Goal: Entertainment & Leisure: Consume media (video, audio)

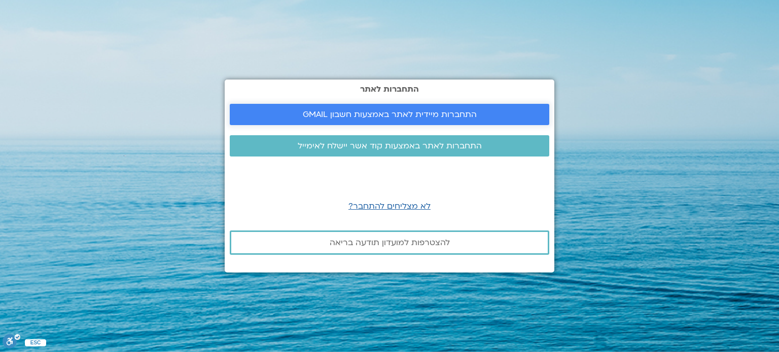
click at [380, 117] on span "התחברות מיידית לאתר באמצעות חשבון GMAIL" at bounding box center [390, 114] width 174 height 9
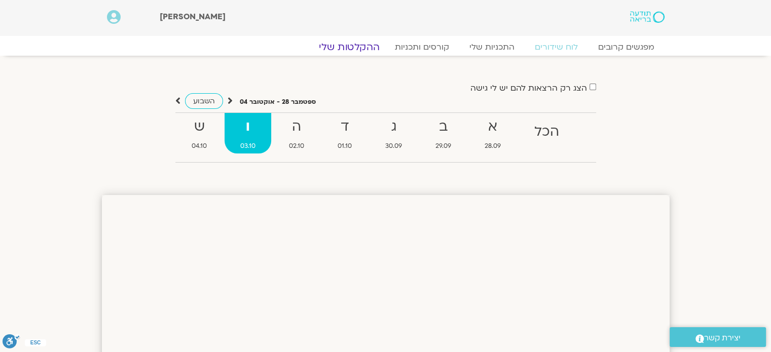
click at [345, 44] on link "ההקלטות שלי" at bounding box center [349, 47] width 85 height 12
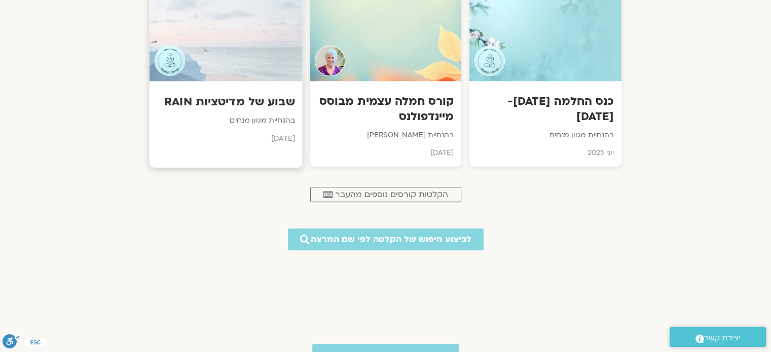
scroll to position [862, 0]
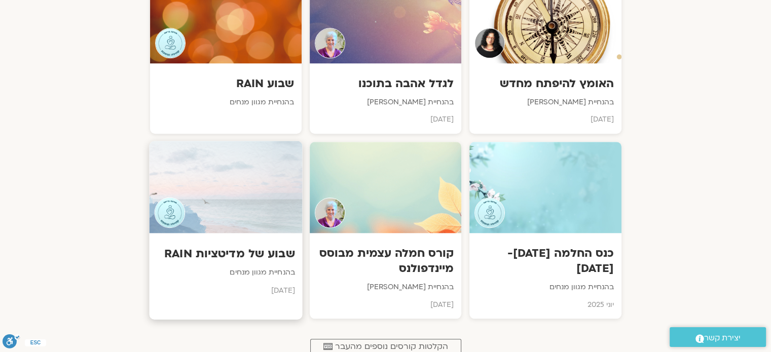
click at [238, 256] on h3 "שבוע של מדיטציות RAIN" at bounding box center [226, 254] width 138 height 16
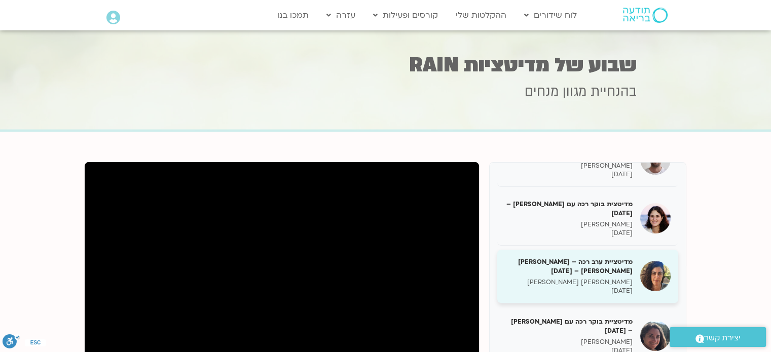
scroll to position [159, 0]
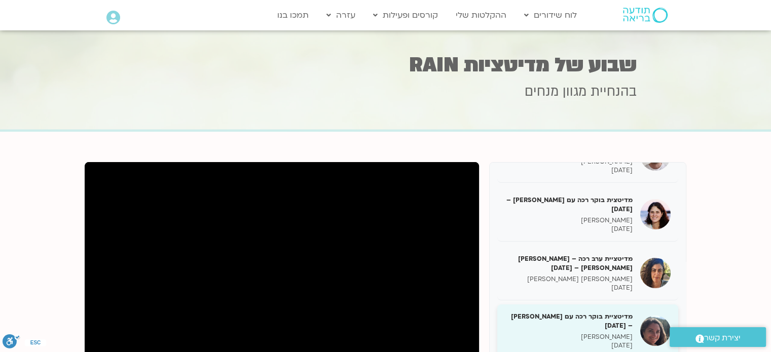
click at [595, 312] on h5 "מדיטציית בוקר רכה עם קרן גל – 27/03/25" at bounding box center [569, 321] width 128 height 18
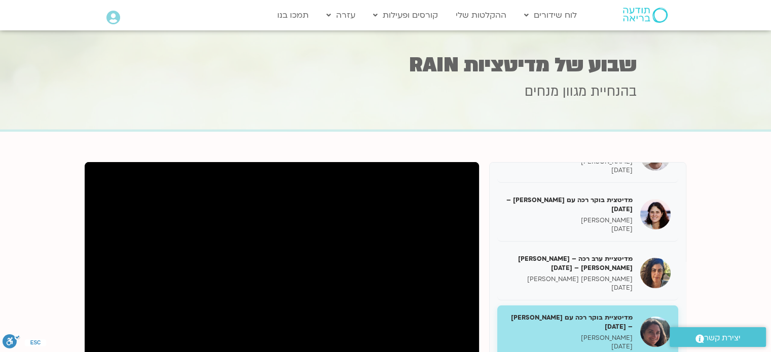
scroll to position [101, 0]
